Goal: Find specific page/section: Find specific page/section

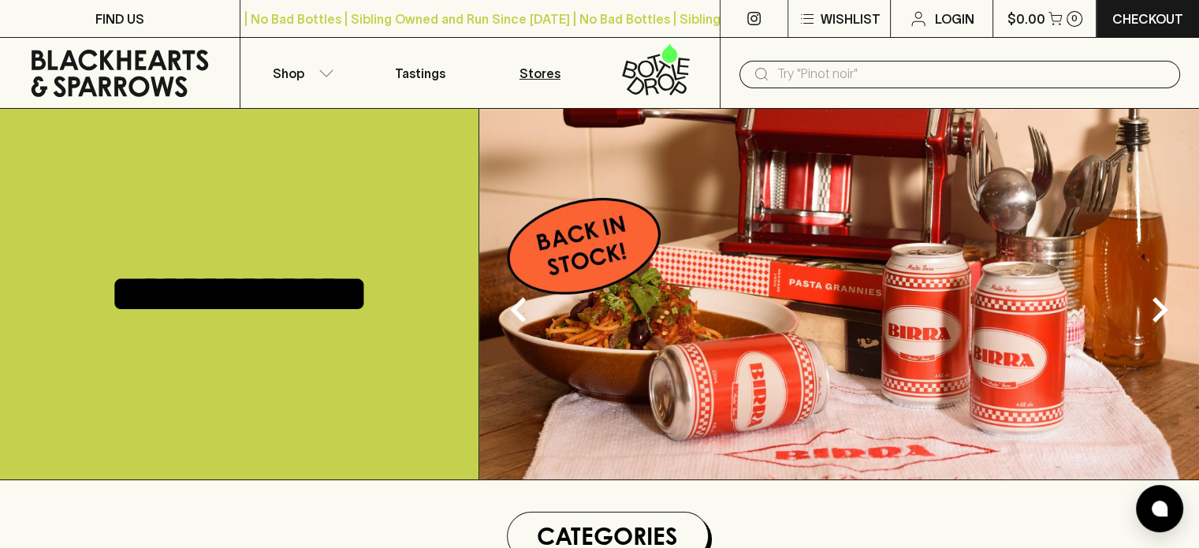
click at [534, 75] on p "Stores" at bounding box center [540, 73] width 41 height 19
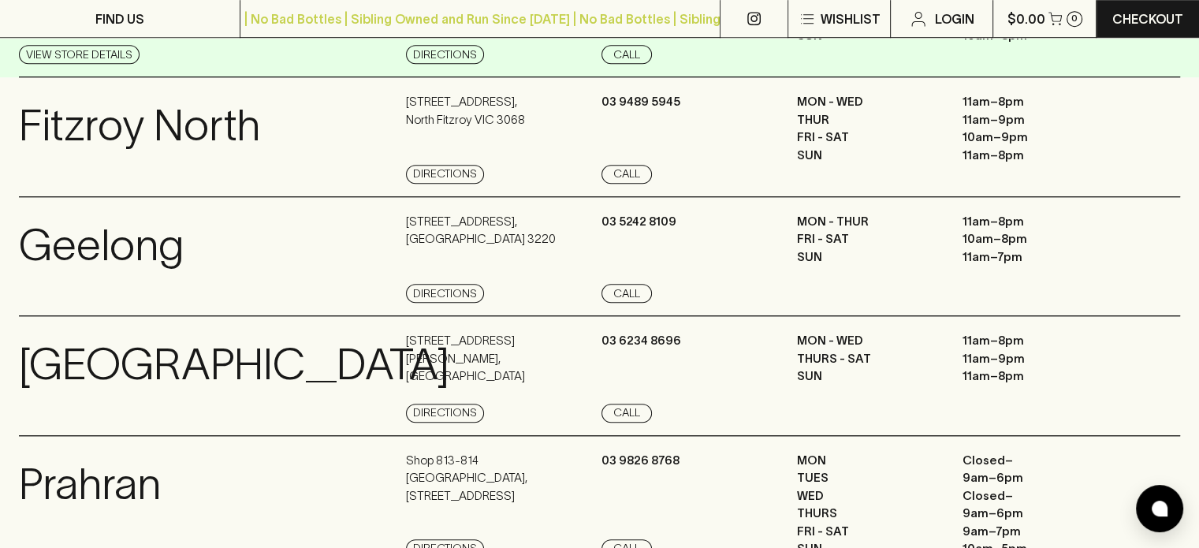
scroll to position [1044, 0]
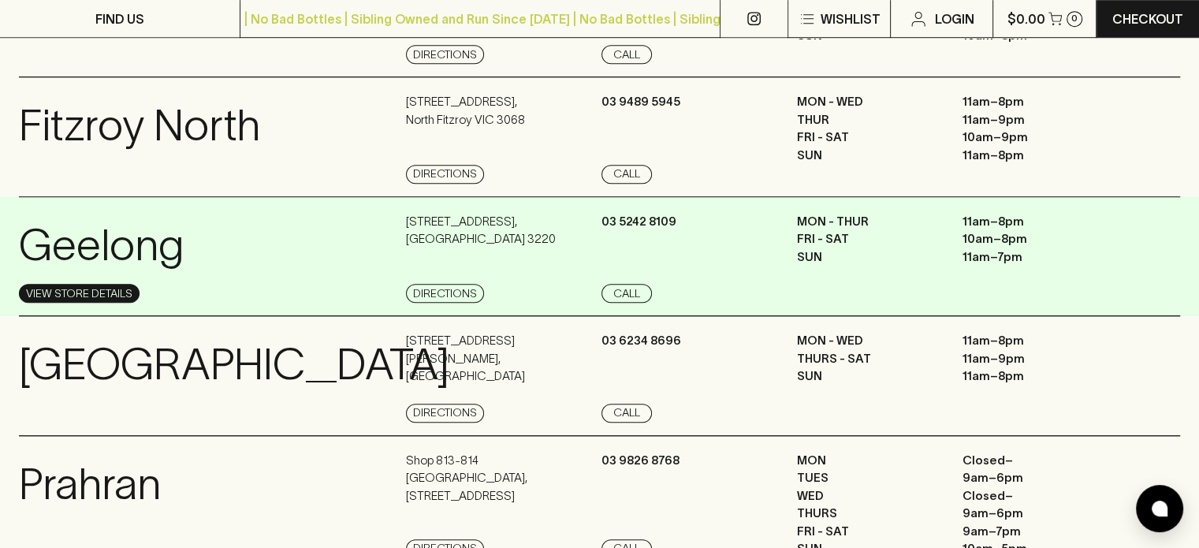
click at [117, 303] on link "View Store Details" at bounding box center [79, 293] width 121 height 19
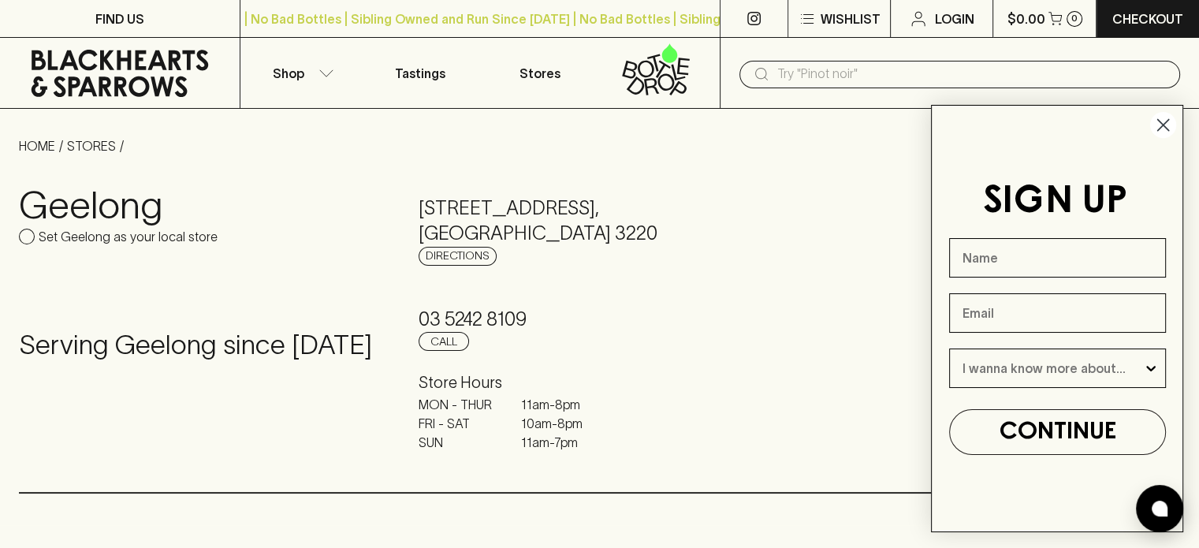
click at [1160, 125] on circle "Close dialog" at bounding box center [1163, 125] width 26 height 26
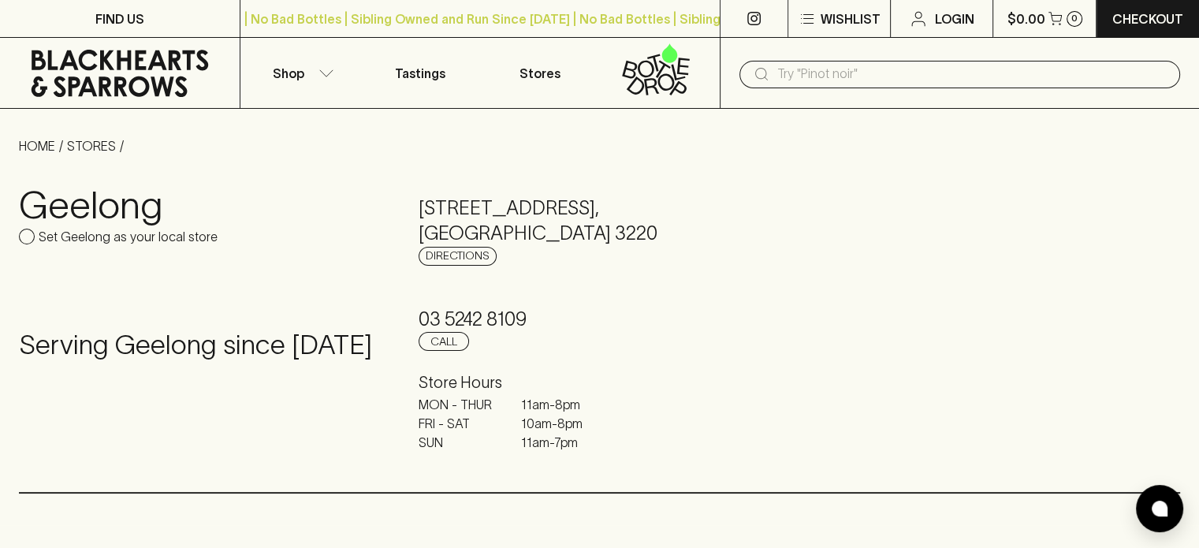
click at [151, 76] on icon at bounding box center [120, 73] width 216 height 47
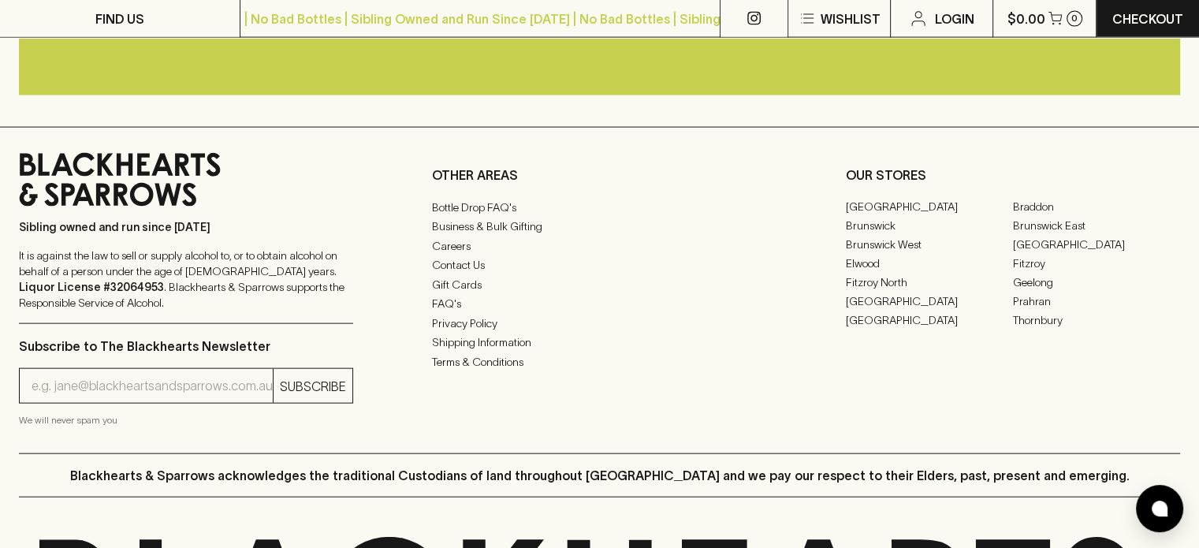
scroll to position [3389, 0]
